Goal: Information Seeking & Learning: Check status

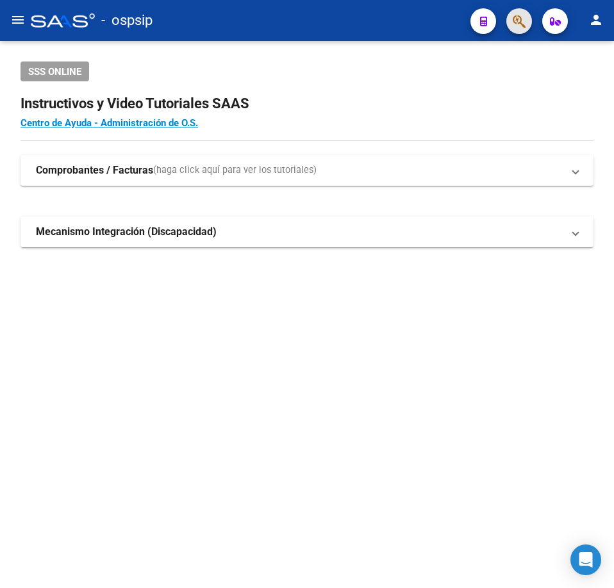
click at [510, 20] on button "button" at bounding box center [519, 21] width 26 height 26
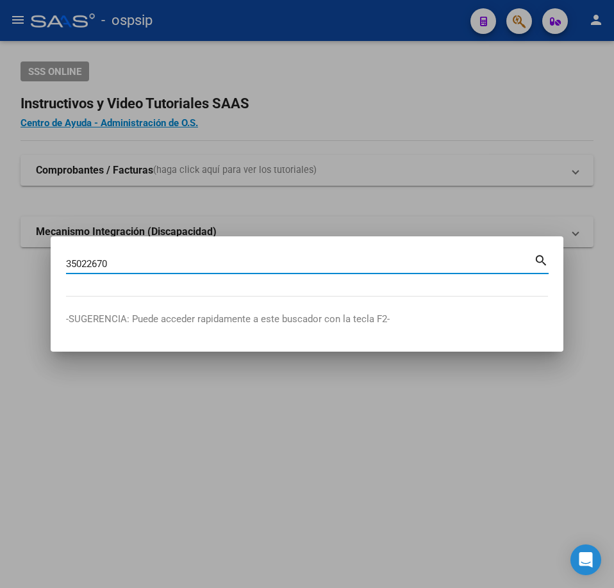
type input "35022670"
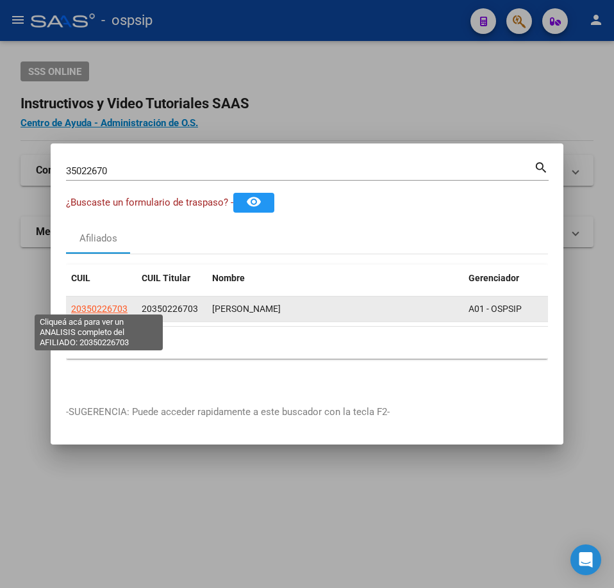
click at [92, 304] on span "20350226703" at bounding box center [99, 309] width 56 height 10
type textarea "20350226703"
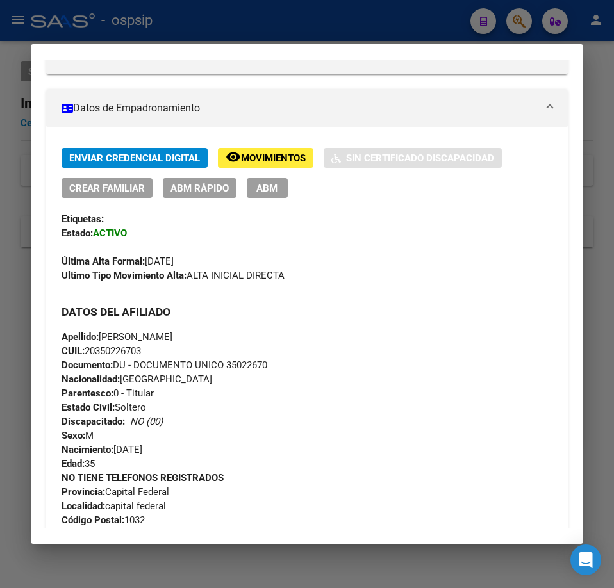
scroll to position [384, 0]
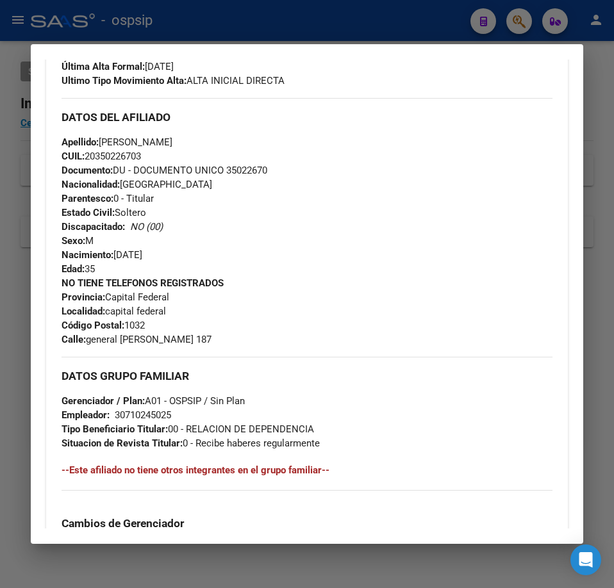
click at [543, 270] on div "Enviar Credencial Digital remove_red_eye Movimientos Sin Certificado Discapacid…" at bounding box center [306, 306] width 521 height 707
click at [528, 269] on div "Apellido: [PERSON_NAME]: 20350226703 Documento: DU - DOCUMENTO UNICO 35022670 N…" at bounding box center [306, 205] width 491 height 141
click at [510, 277] on div "NO TIENE TELEFONOS REGISTRADOS Provincia: Capital Federal Localidad: capital fe…" at bounding box center [306, 311] width 491 height 70
click at [352, 31] on div at bounding box center [307, 294] width 614 height 588
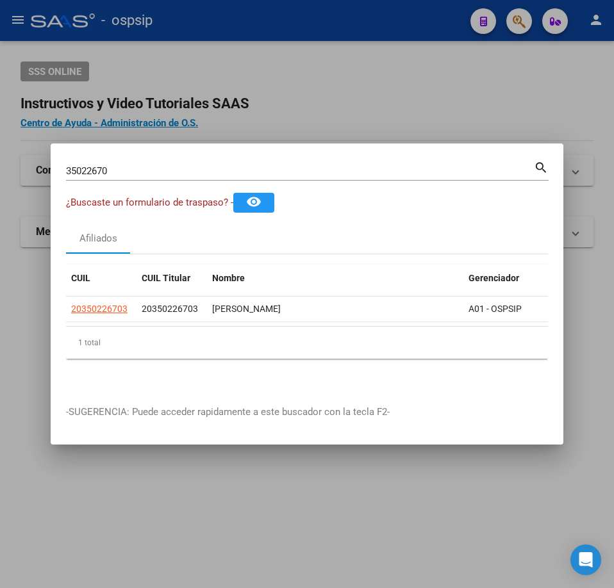
click at [364, 45] on div at bounding box center [307, 294] width 614 height 588
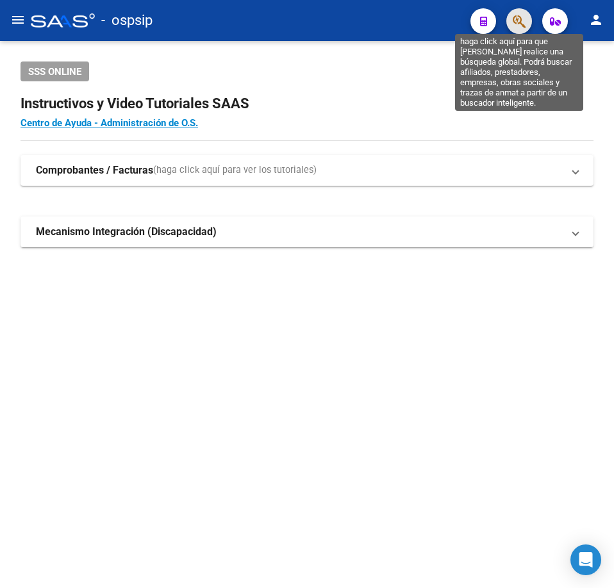
click at [516, 20] on icon "button" at bounding box center [518, 21] width 13 height 15
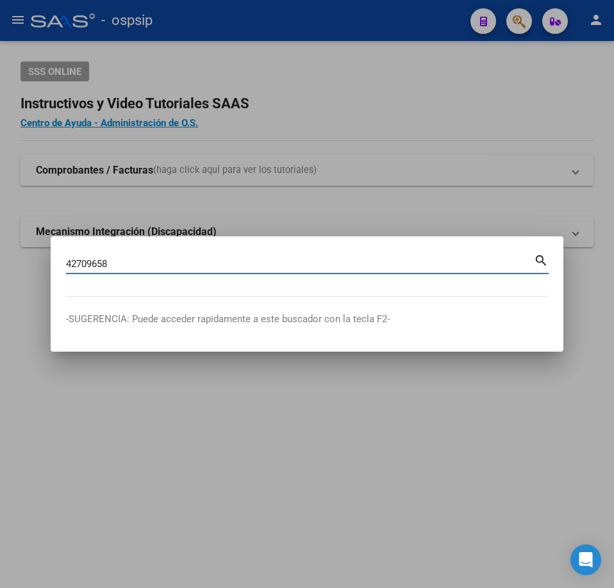
type input "42709658"
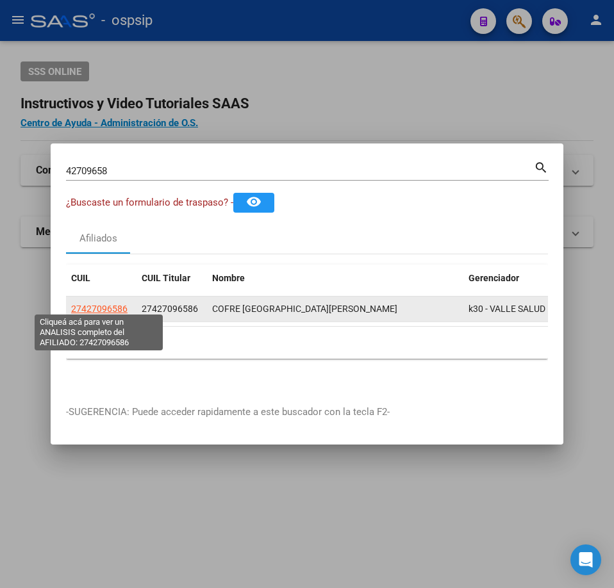
click at [101, 304] on span "27427096586" at bounding box center [99, 309] width 56 height 10
type textarea "27427096586"
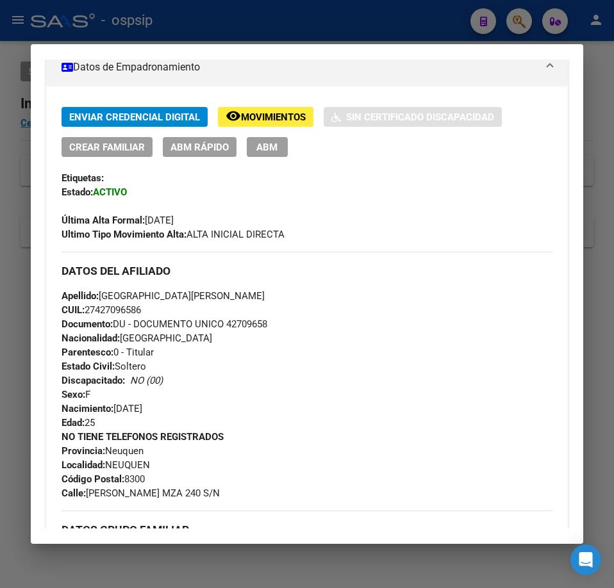
scroll to position [0, 0]
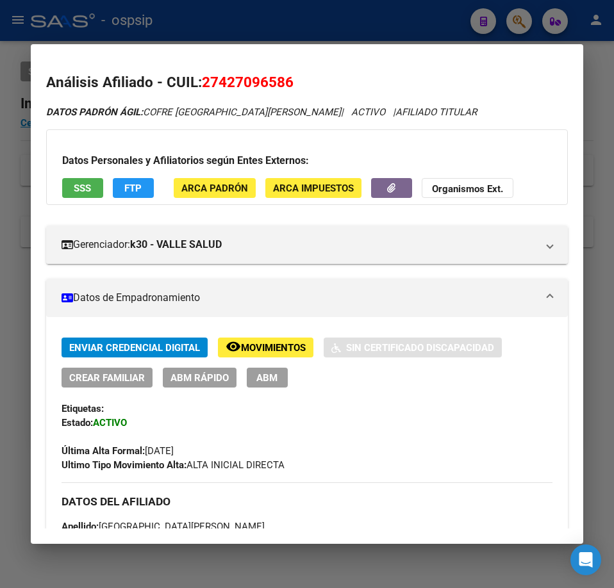
click at [274, 346] on span "Movimientos" at bounding box center [273, 348] width 65 height 12
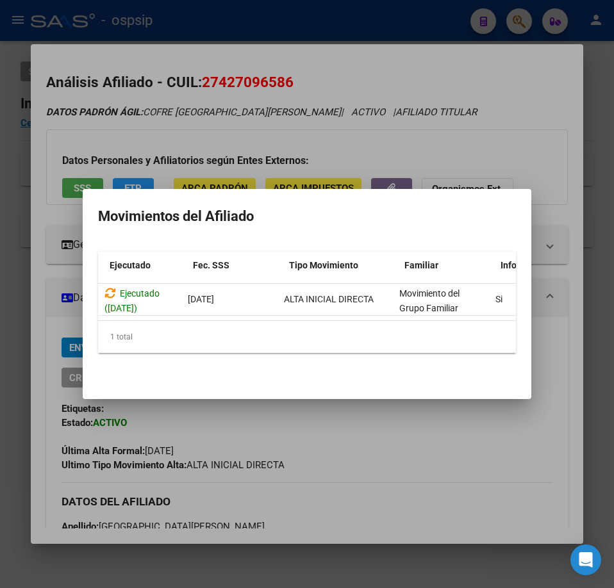
scroll to position [0, 134]
drag, startPoint x: 433, startPoint y: 432, endPoint x: 441, endPoint y: 441, distance: 11.8
click at [438, 437] on div at bounding box center [307, 294] width 614 height 588
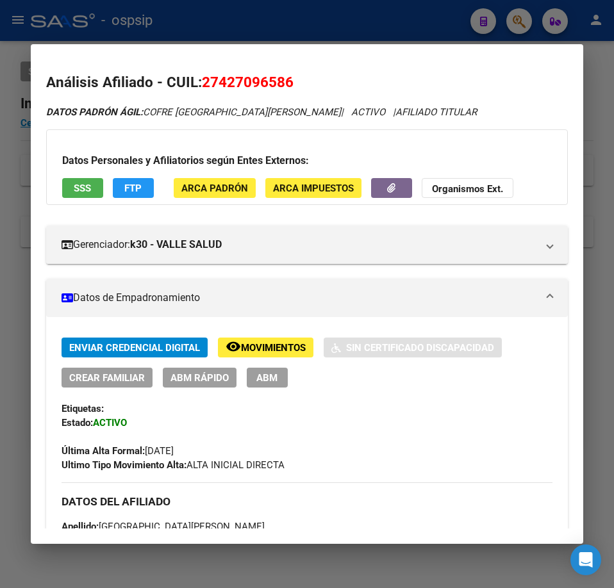
click at [389, 13] on div at bounding box center [307, 294] width 614 height 588
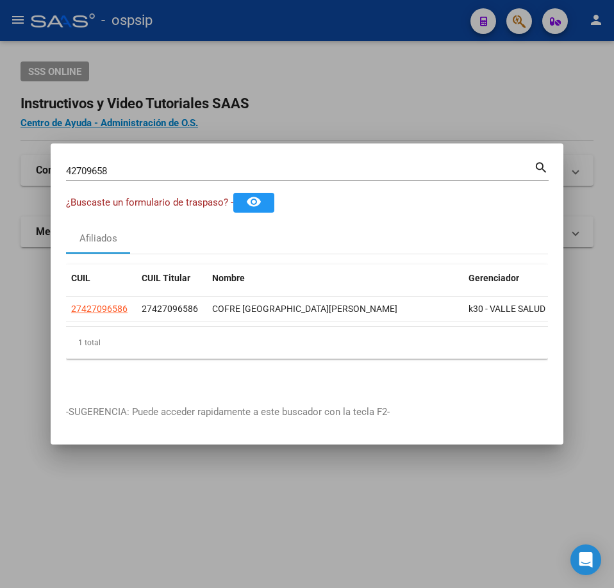
drag, startPoint x: 391, startPoint y: 15, endPoint x: 482, endPoint y: 61, distance: 101.7
click at [396, 24] on div at bounding box center [307, 294] width 614 height 588
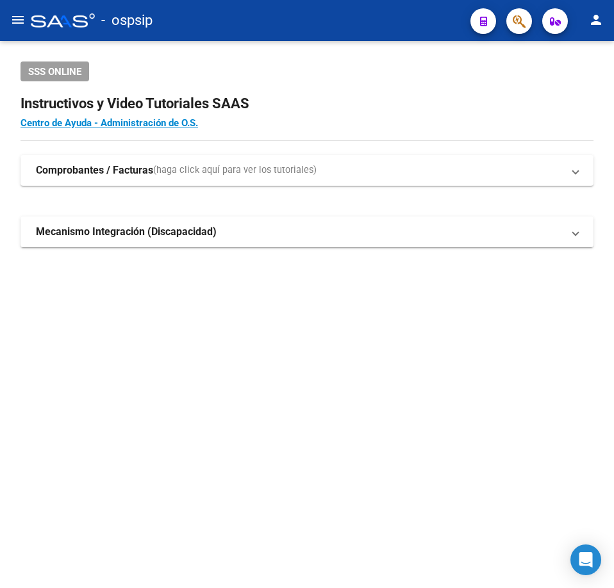
click at [500, 13] on div at bounding box center [514, 21] width 36 height 26
click at [514, 21] on icon "button" at bounding box center [518, 21] width 13 height 15
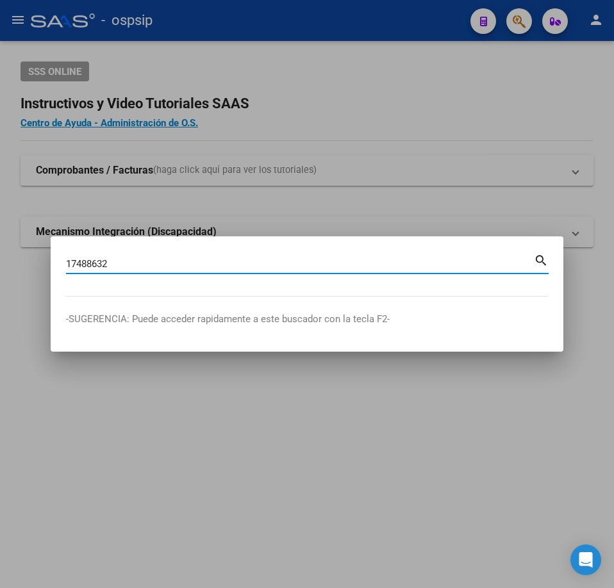
type input "17488632"
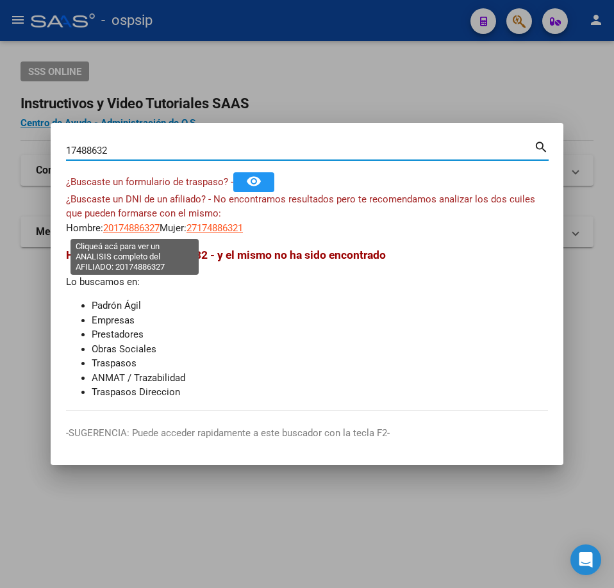
click at [140, 231] on span "20174886327" at bounding box center [131, 228] width 56 height 12
type textarea "20174886327"
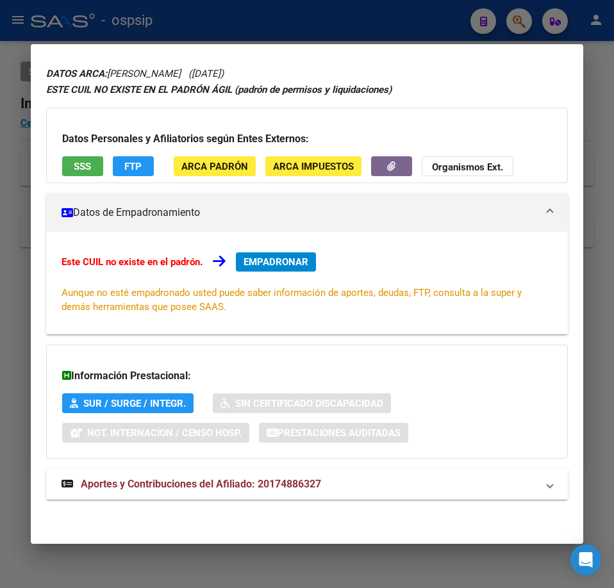
drag, startPoint x: 377, startPoint y: 479, endPoint x: 414, endPoint y: 455, distance: 44.4
click at [377, 478] on mat-panel-title "Aportes y Contribuciones del Afiliado: 20174886327" at bounding box center [298, 483] width 475 height 15
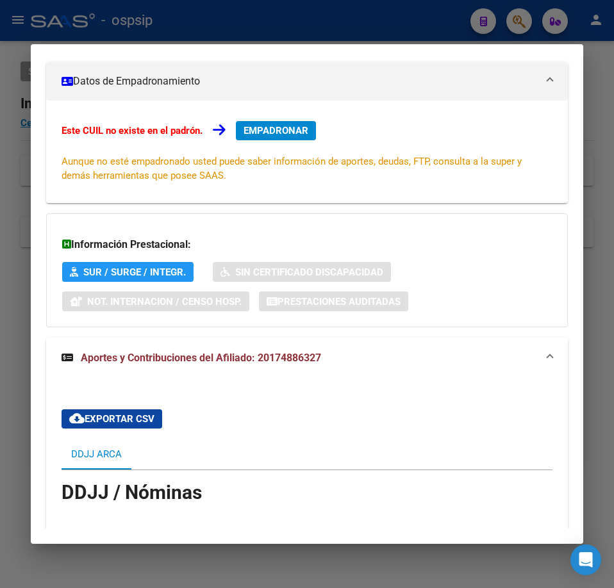
scroll to position [0, 0]
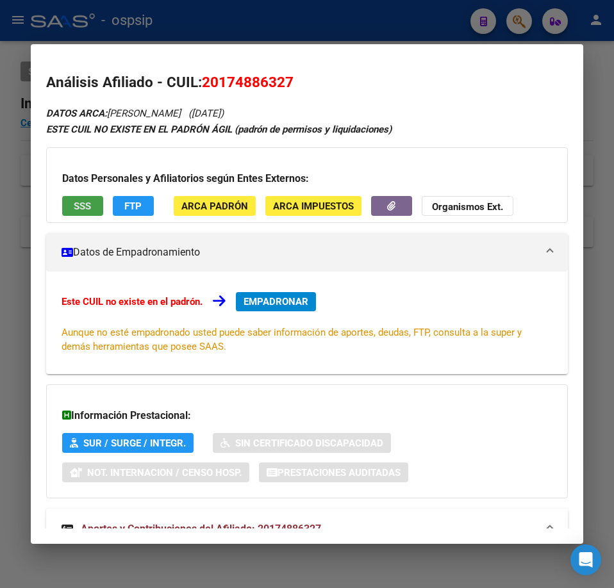
click at [84, 213] on button "SSS" at bounding box center [82, 206] width 41 height 20
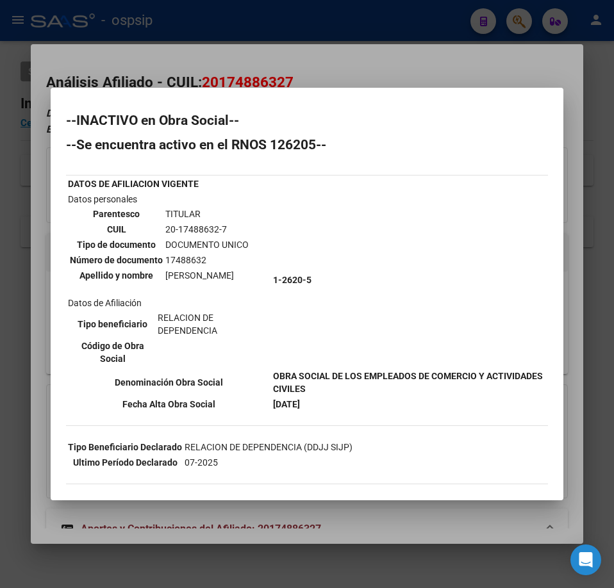
click at [429, 73] on div at bounding box center [307, 294] width 614 height 588
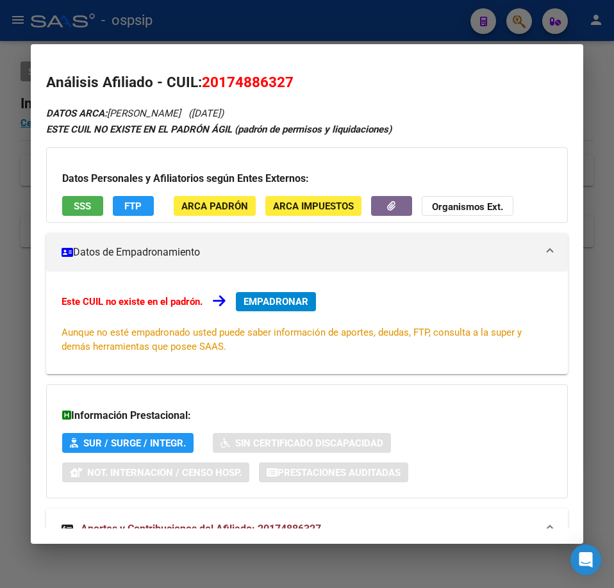
click at [430, 8] on div at bounding box center [307, 294] width 614 height 588
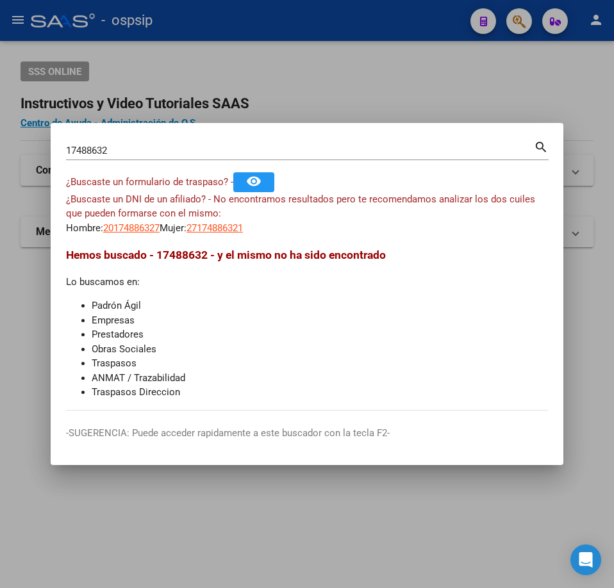
drag, startPoint x: 520, startPoint y: 32, endPoint x: 297, endPoint y: 11, distance: 224.5
click at [516, 31] on div at bounding box center [307, 294] width 614 height 588
